Goal: Ask a question

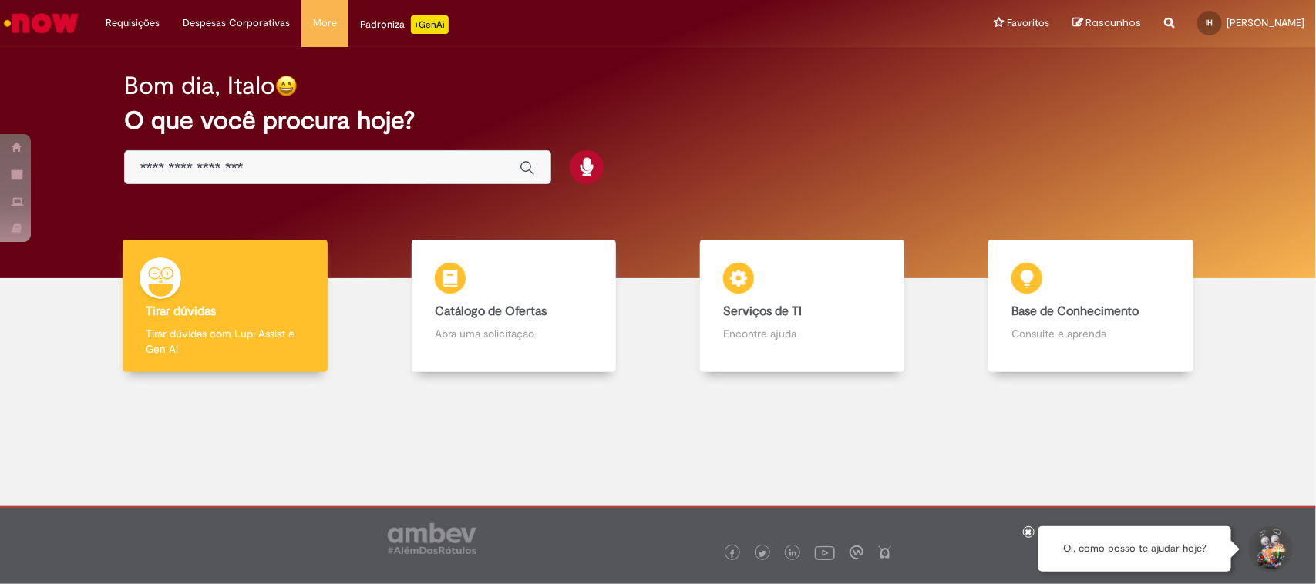
click at [411, 157] on div "Global" at bounding box center [337, 167] width 427 height 35
click at [375, 162] on input "Basta digitar aqui" at bounding box center [322, 169] width 364 height 18
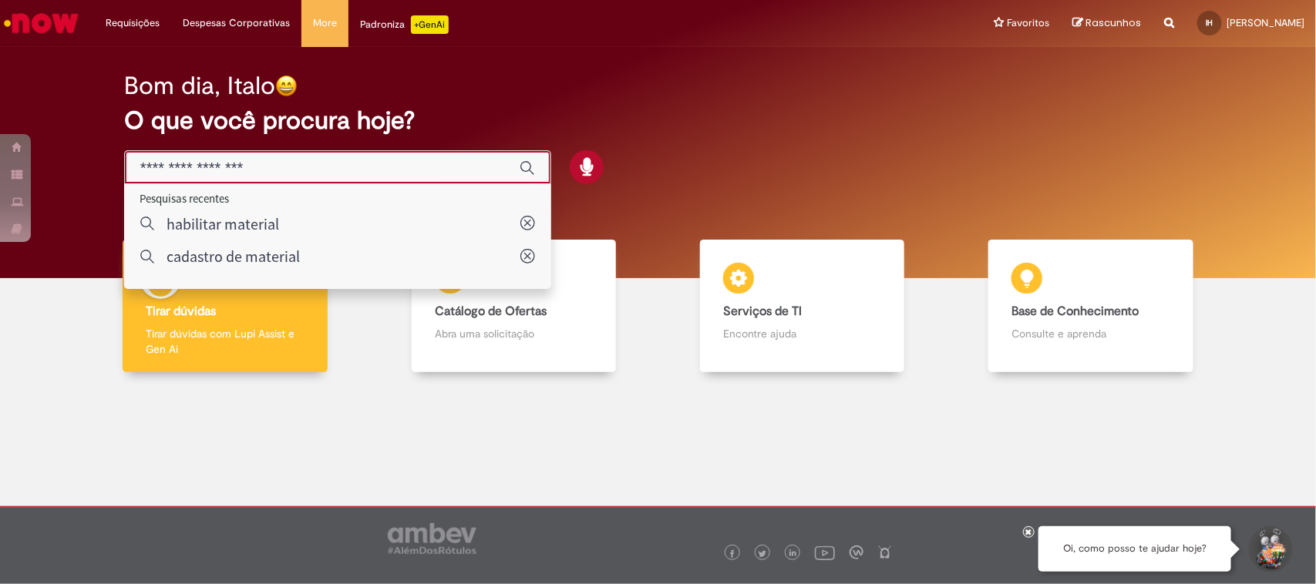
click at [698, 43] on div "Requisições Exibir Todas as Solicitações Requisições Exibir Todas as Solicitaçõ…" at bounding box center [699, 23] width 1234 height 47
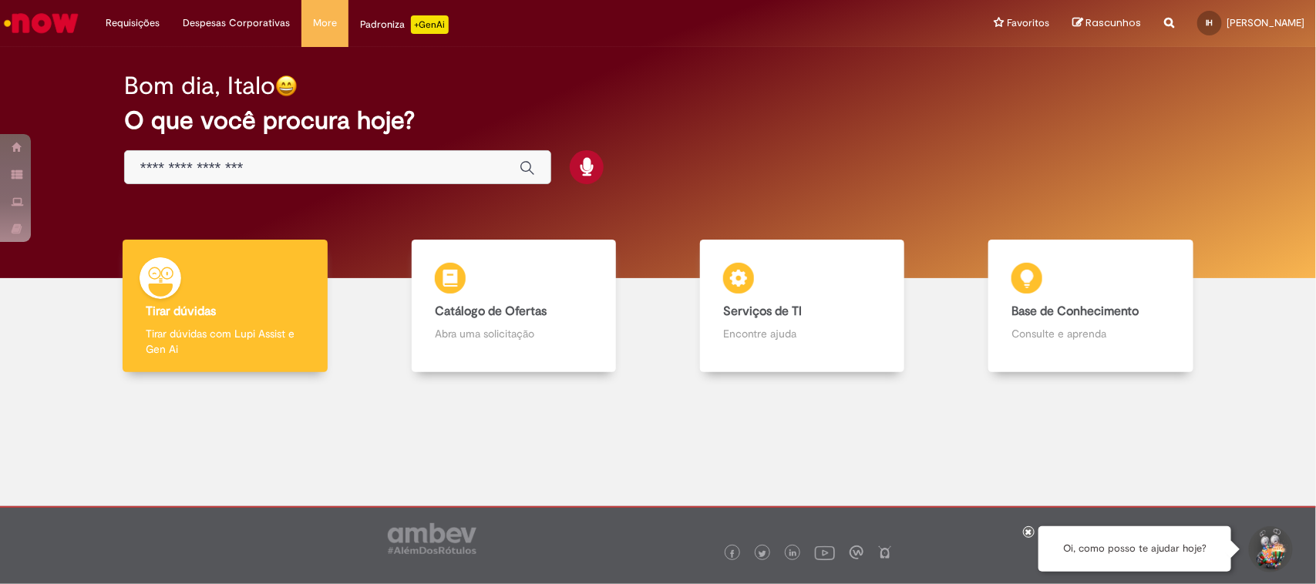
drag, startPoint x: 291, startPoint y: 171, endPoint x: 325, endPoint y: 174, distance: 34.1
click at [291, 170] on input "Basta digitar aqui" at bounding box center [322, 169] width 364 height 18
click at [587, 64] on div "Bom dia, Italo O que você procura hoje?" at bounding box center [658, 128] width 1122 height 131
click at [443, 190] on div "Bom dia, Italo O que você procura hoje?" at bounding box center [658, 128] width 1122 height 131
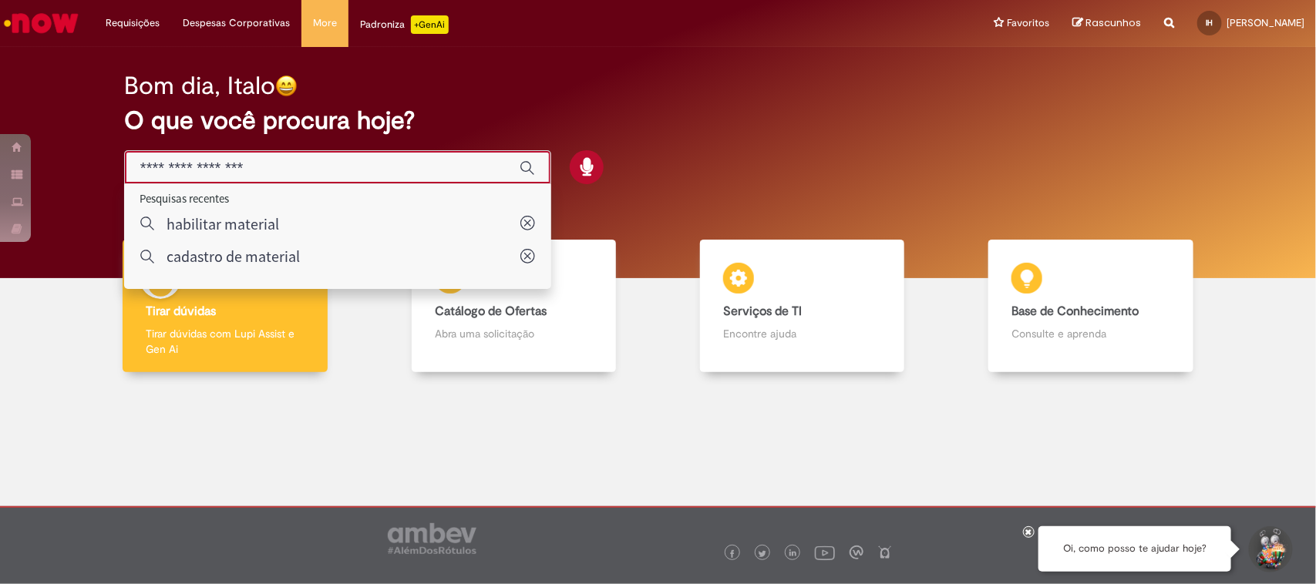
click at [469, 162] on input "Basta digitar aqui" at bounding box center [322, 169] width 364 height 18
click at [222, 372] on div "Tirar dúvidas Tirar dúvidas Tirar dúvidas com Lupi Assist e Gen Ai Catálogo de …" at bounding box center [658, 312] width 1293 height 145
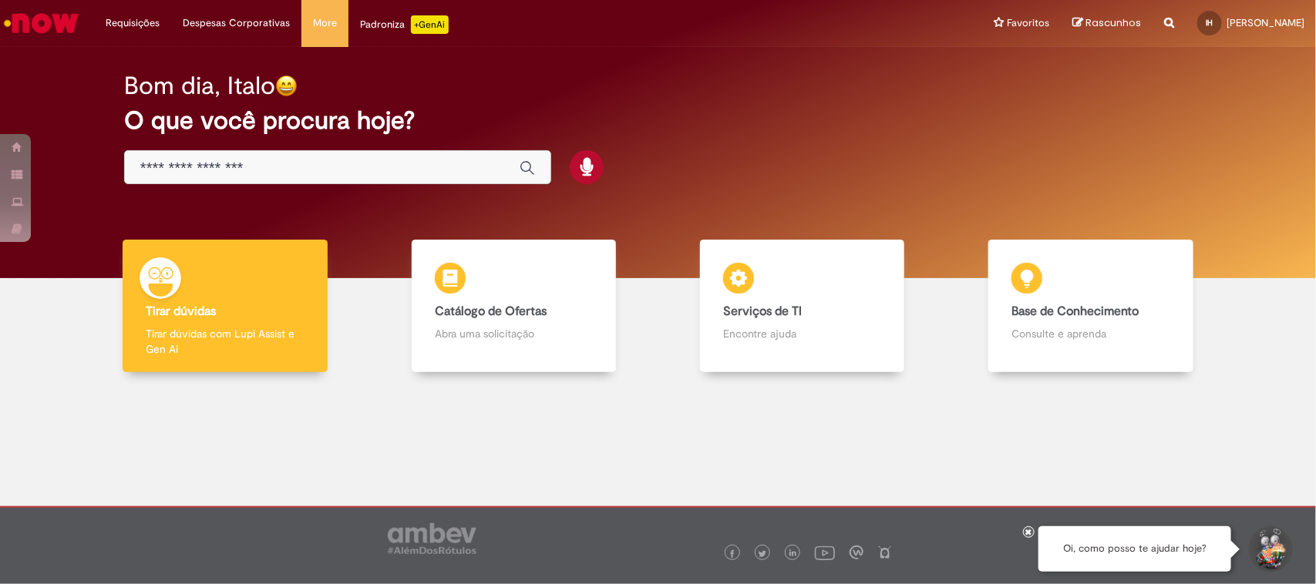
click at [992, 122] on h2 "O que você procura hoje?" at bounding box center [658, 120] width 1068 height 27
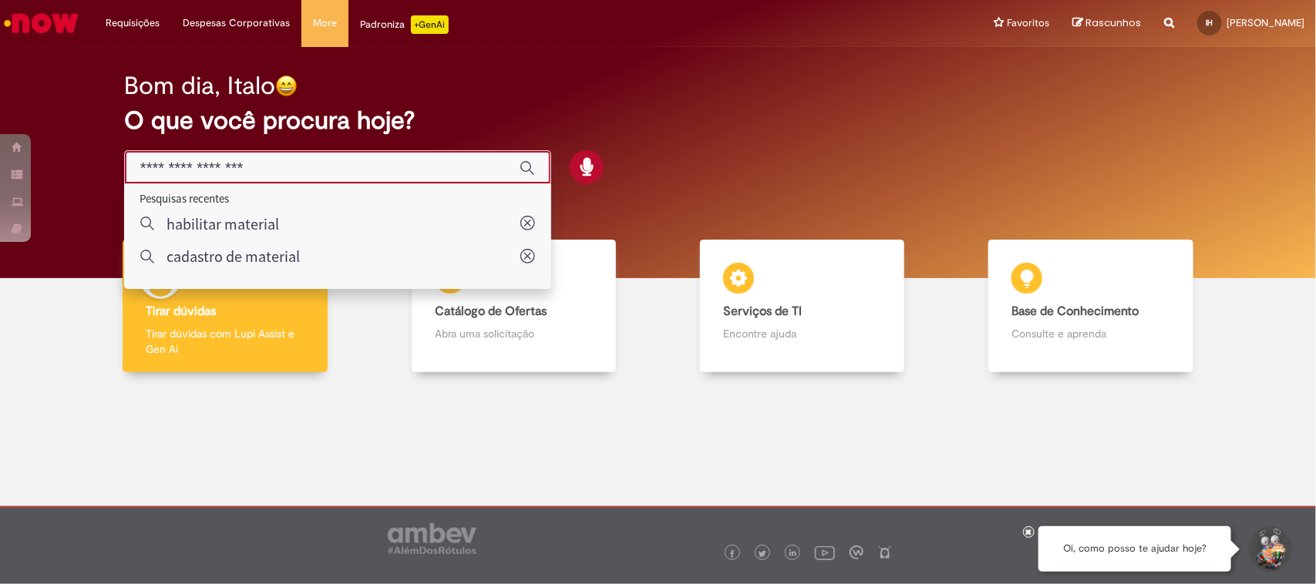
click at [329, 166] on input "Basta digitar aqui" at bounding box center [322, 169] width 364 height 18
click at [355, 438] on div at bounding box center [658, 483] width 1293 height 199
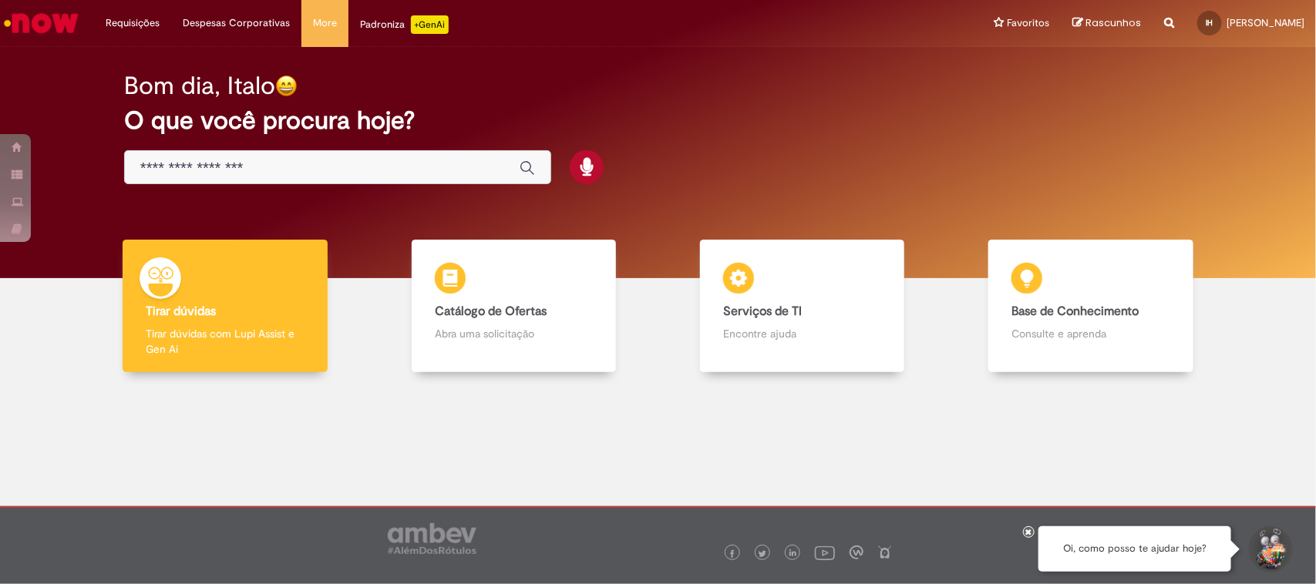
click at [335, 180] on div "Global" at bounding box center [337, 167] width 427 height 35
